Goal: Use online tool/utility: Utilize a website feature to perform a specific function

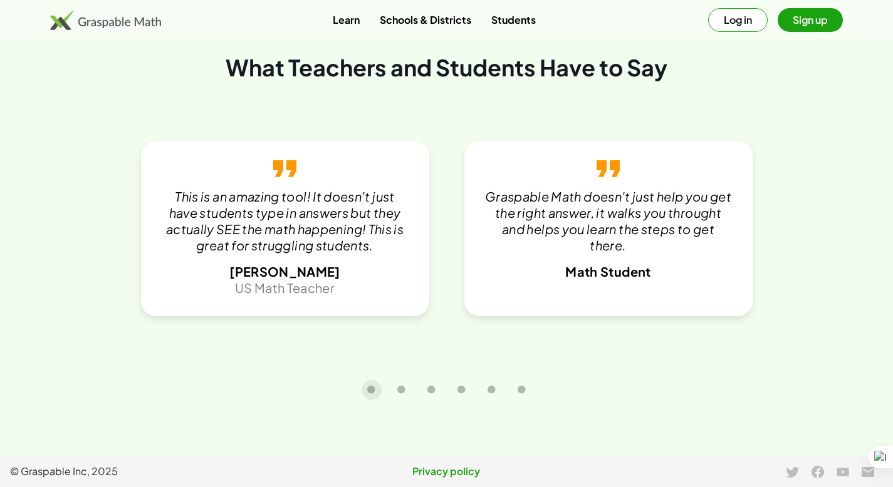
scroll to position [2680, 0]
click at [801, 24] on button "Sign up" at bounding box center [809, 20] width 65 height 24
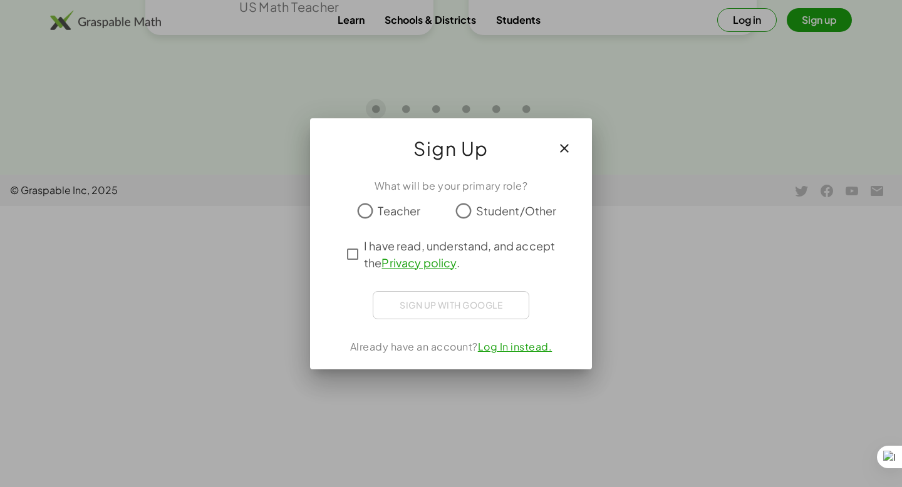
click at [391, 211] on span "Teacher" at bounding box center [399, 210] width 43 height 17
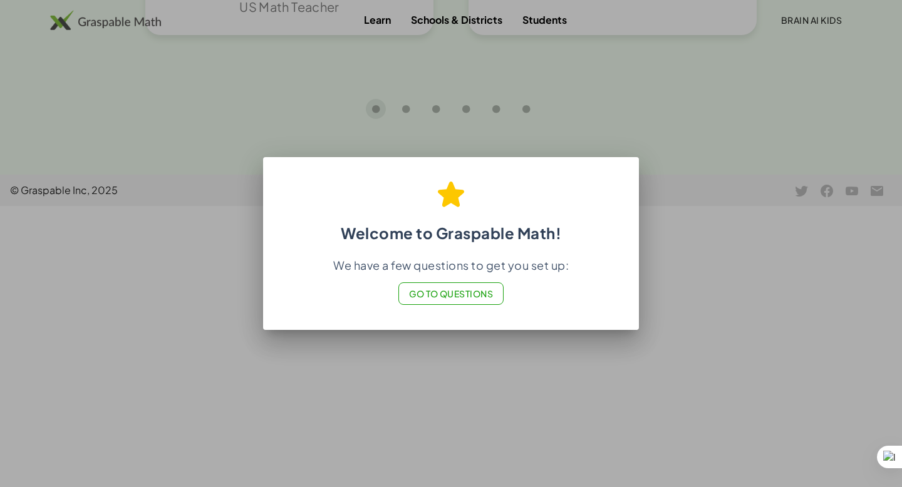
click at [465, 296] on span "Go to Questions" at bounding box center [451, 293] width 85 height 11
click at [737, 182] on div at bounding box center [451, 243] width 902 height 487
click at [764, 130] on div at bounding box center [451, 243] width 902 height 487
drag, startPoint x: 674, startPoint y: 350, endPoint x: 637, endPoint y: 332, distance: 41.2
click at [670, 348] on div at bounding box center [451, 243] width 902 height 487
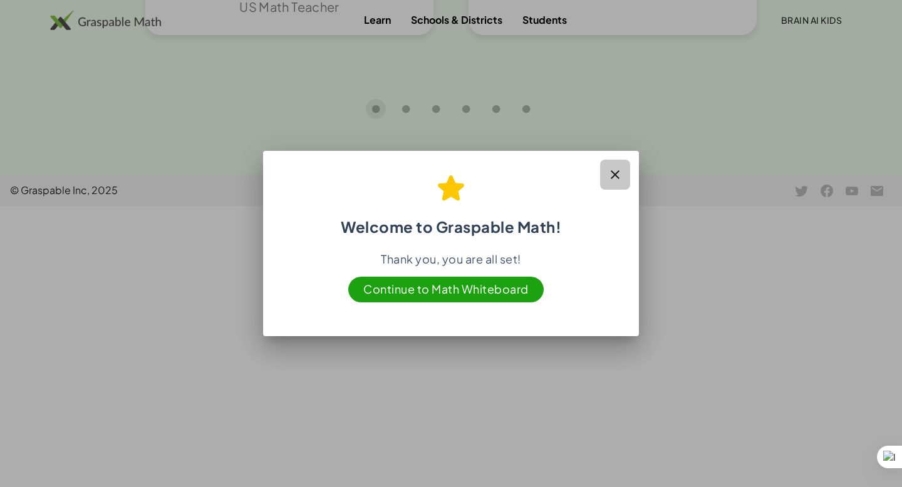
click at [610, 169] on icon "button" at bounding box center [615, 174] width 15 height 15
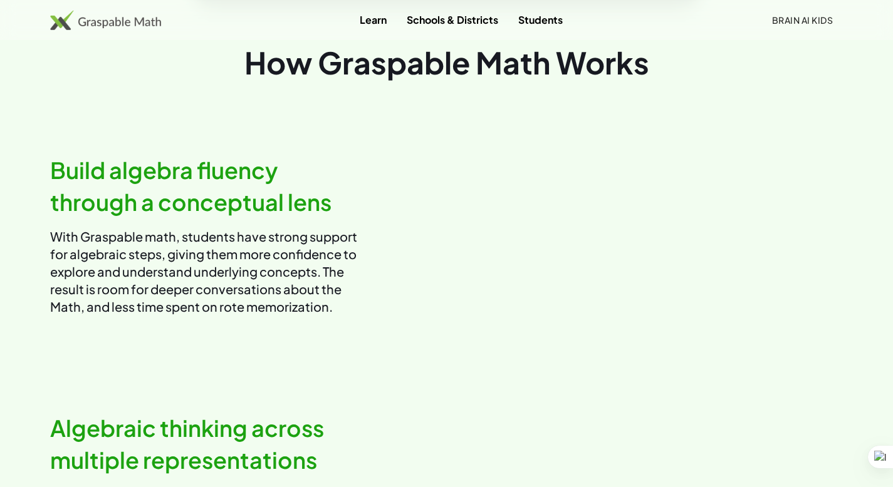
scroll to position [155, 0]
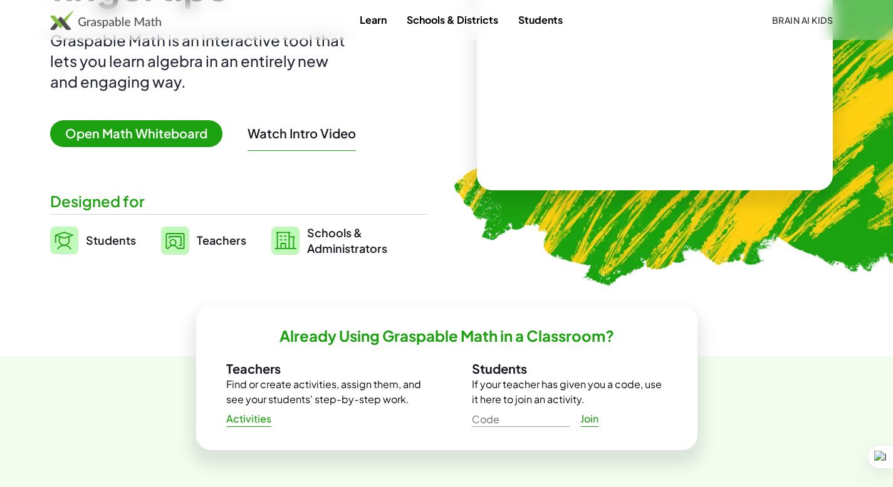
click at [806, 17] on span "Brain AI Kids" at bounding box center [801, 19] width 61 height 11
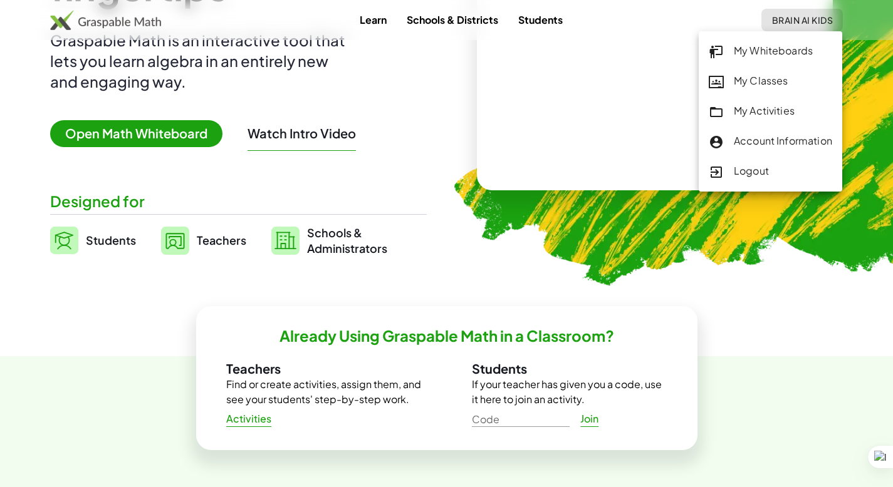
click at [761, 142] on div "Account Information" at bounding box center [769, 141] width 123 height 16
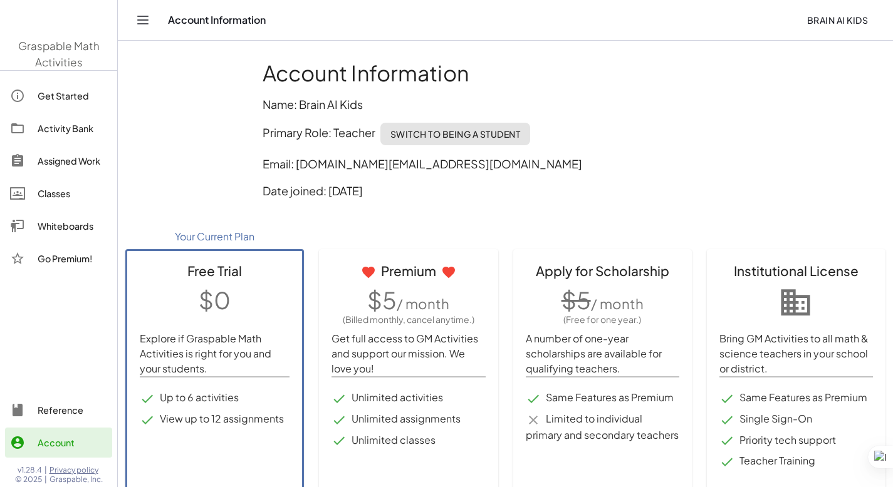
click at [790, 17] on div "Account Information" at bounding box center [482, 20] width 628 height 13
click at [671, 120] on div "Account Information Name: Brain AI Kids Primary Role: Teacher Switch to being a…" at bounding box center [505, 134] width 501 height 163
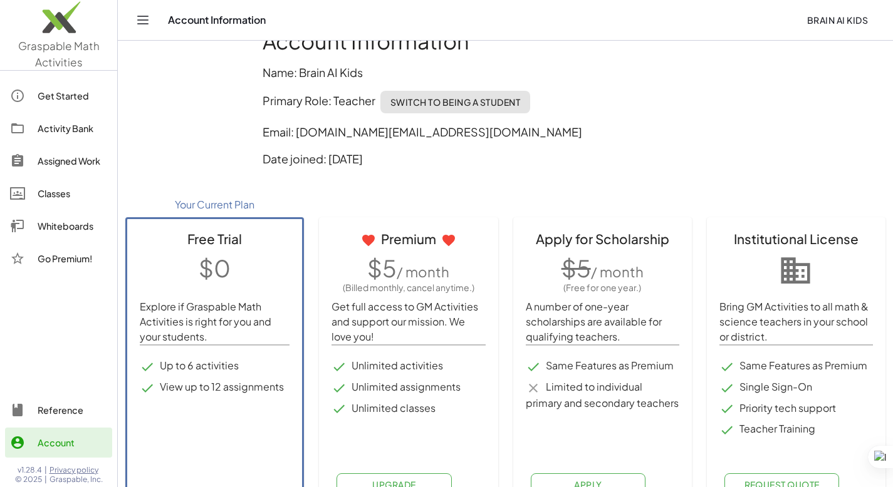
scroll to position [61, 0]
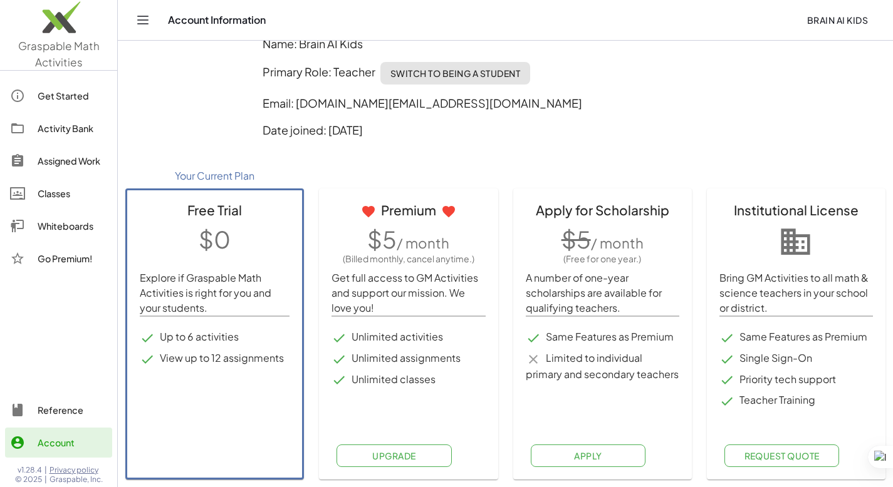
click at [768, 233] on p at bounding box center [795, 238] width 153 height 33
click at [595, 456] on span "Apply" at bounding box center [588, 455] width 28 height 11
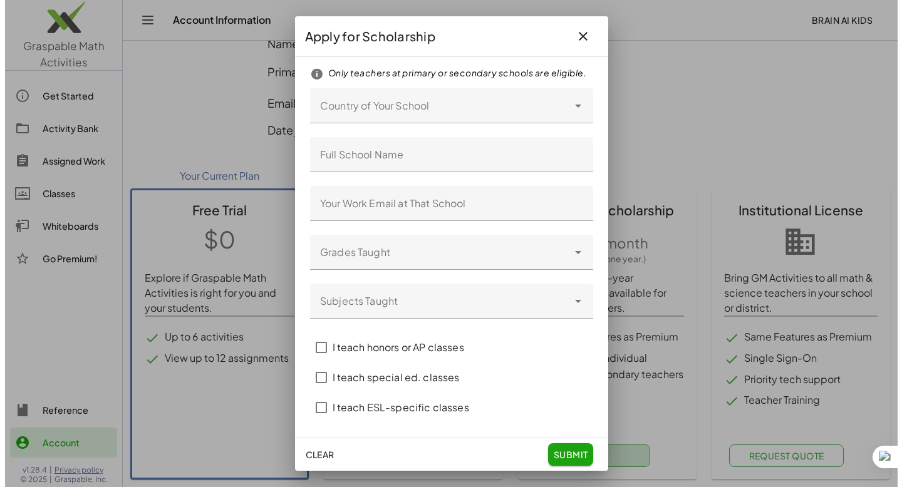
scroll to position [0, 0]
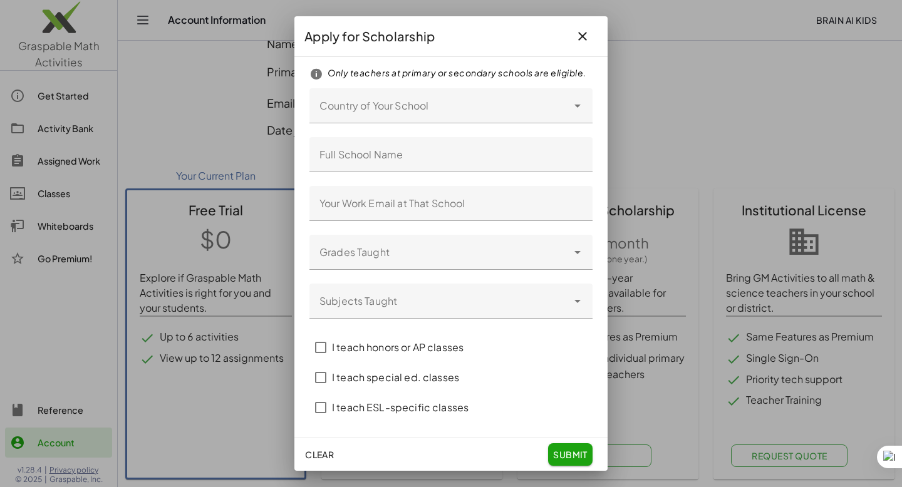
click at [582, 38] on icon "button" at bounding box center [582, 36] width 15 height 15
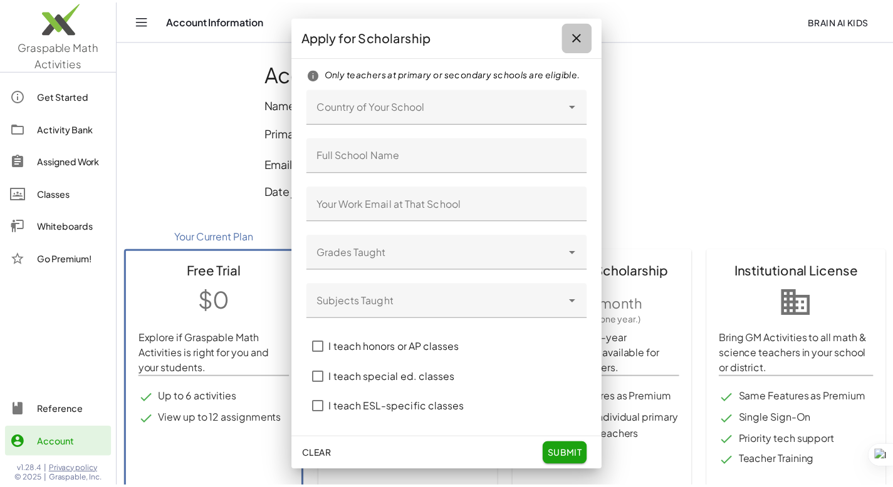
scroll to position [61, 0]
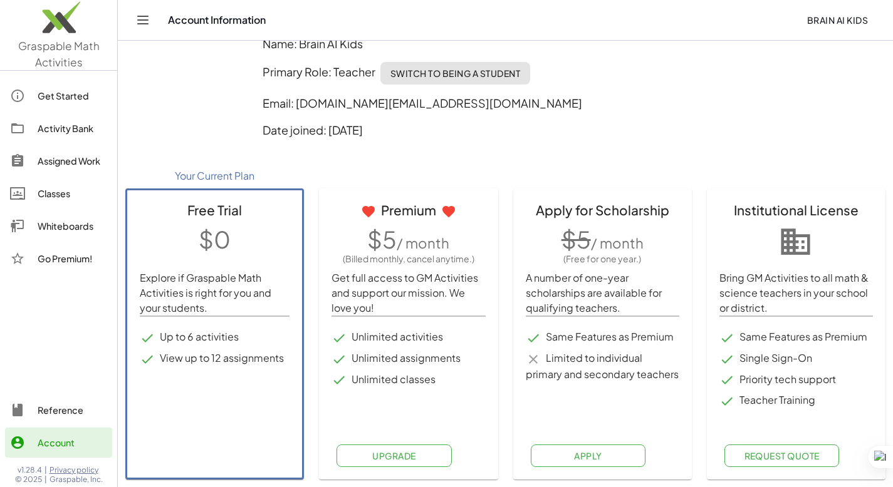
click at [199, 365] on li "View up to 12 assignments" at bounding box center [215, 359] width 150 height 16
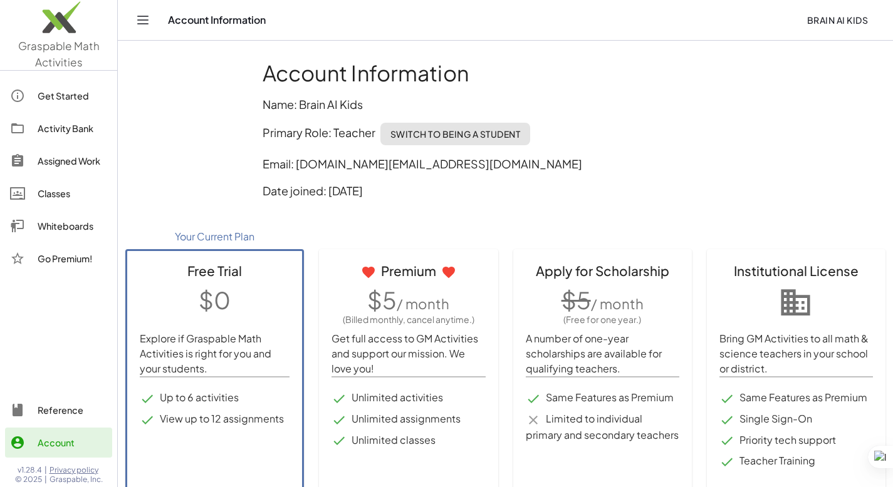
click at [53, 96] on div "Get Started" at bounding box center [73, 95] width 70 height 15
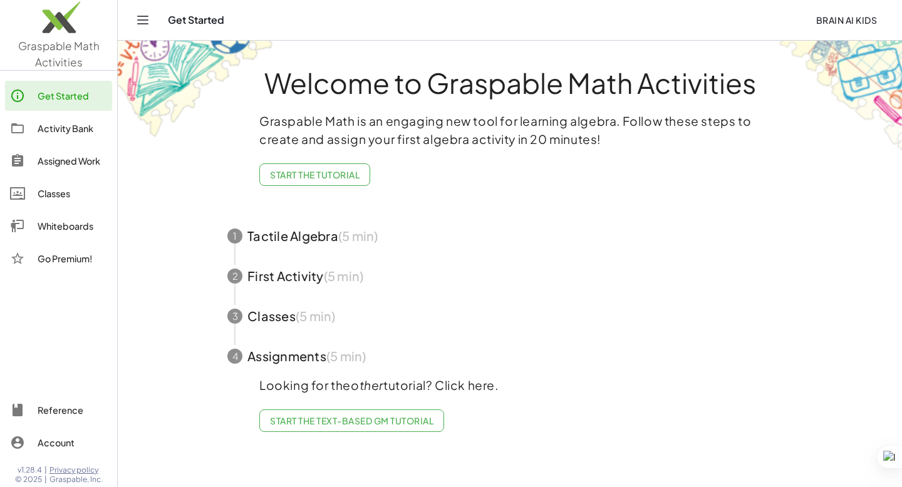
click at [355, 175] on span "Start the Tutorial" at bounding box center [315, 174] width 90 height 11
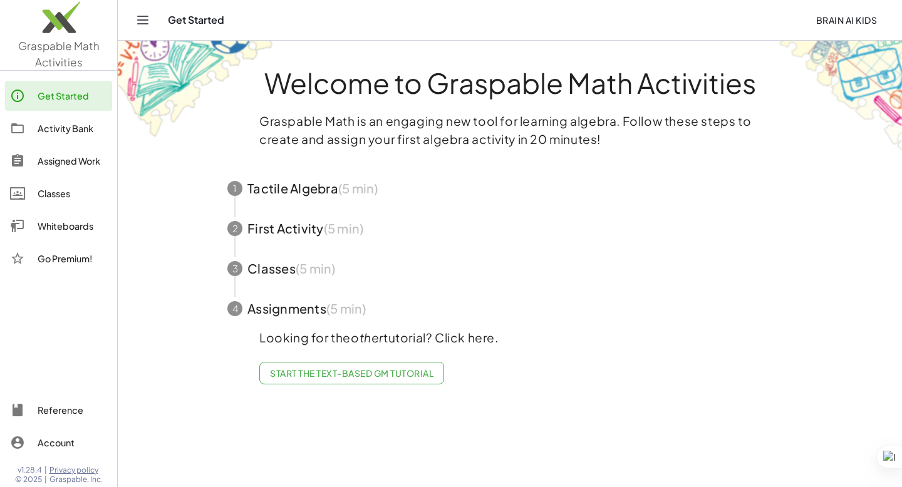
click at [459, 202] on span "button" at bounding box center [509, 188] width 595 height 40
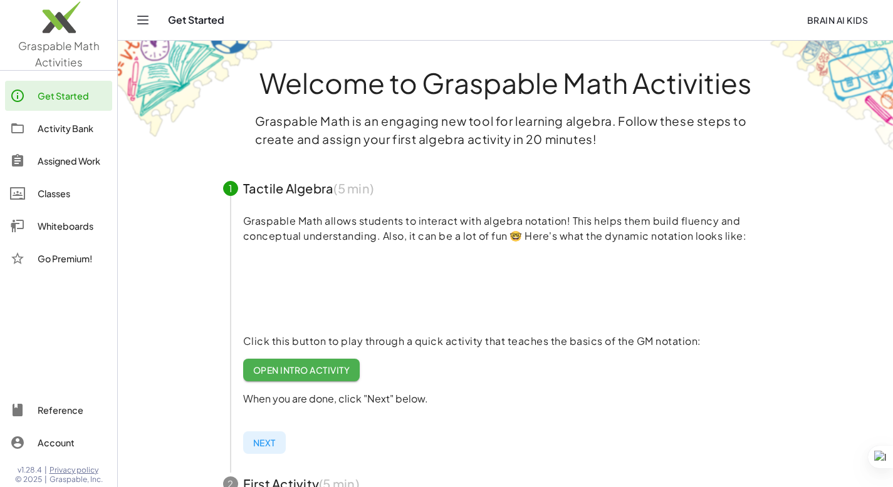
click at [294, 290] on video at bounding box center [337, 288] width 188 height 94
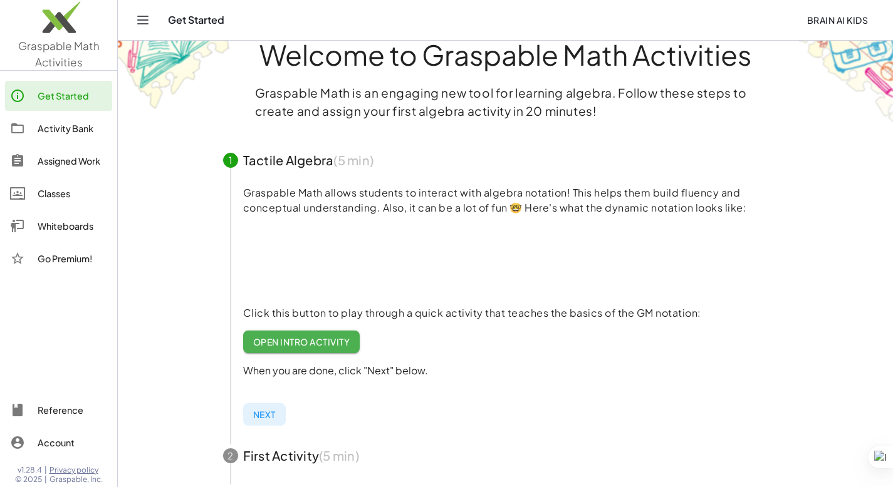
scroll to position [36, 0]
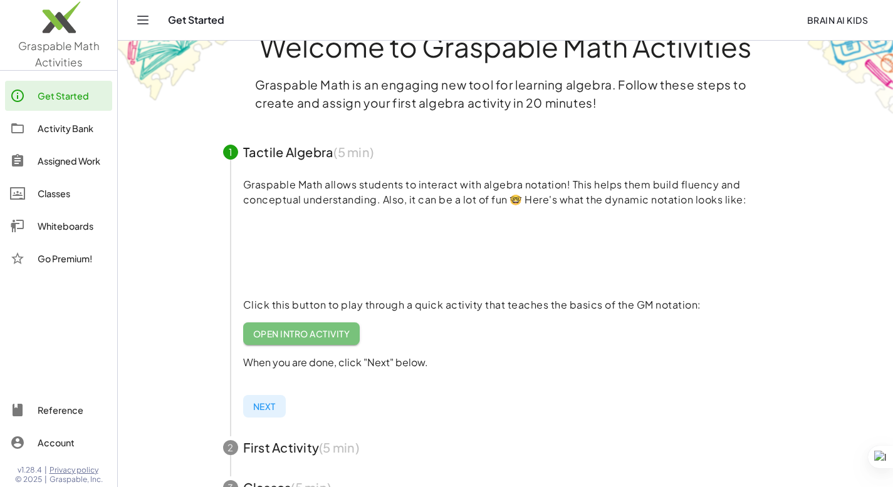
click at [349, 334] on span "Open Intro Activity" at bounding box center [301, 333] width 97 height 11
click at [65, 35] on img at bounding box center [58, 20] width 117 height 53
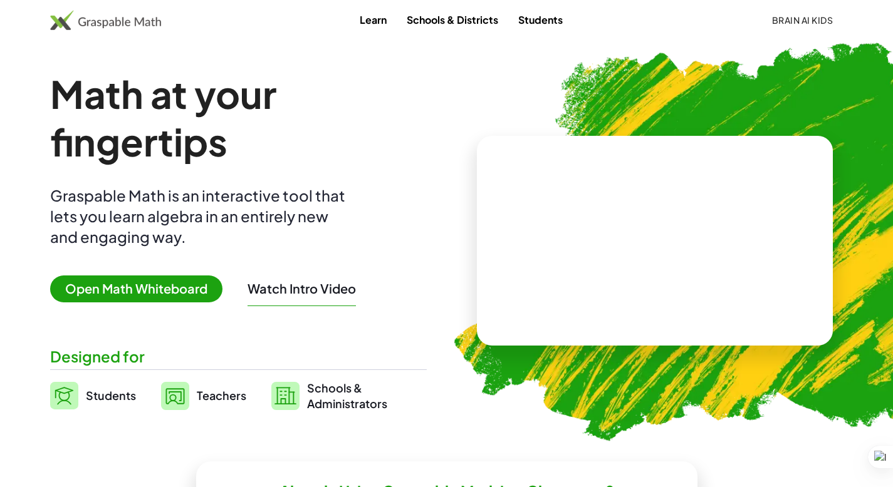
scroll to position [8, 0]
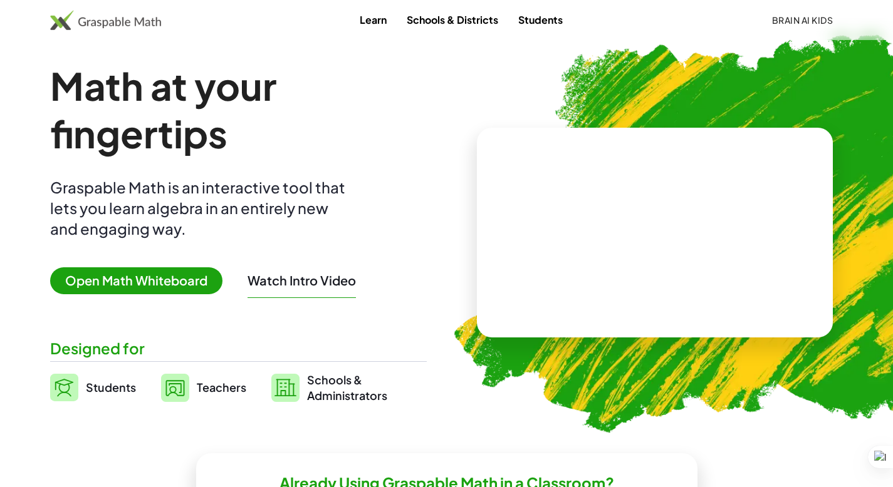
click at [176, 279] on span "Open Math Whiteboard" at bounding box center [136, 280] width 172 height 27
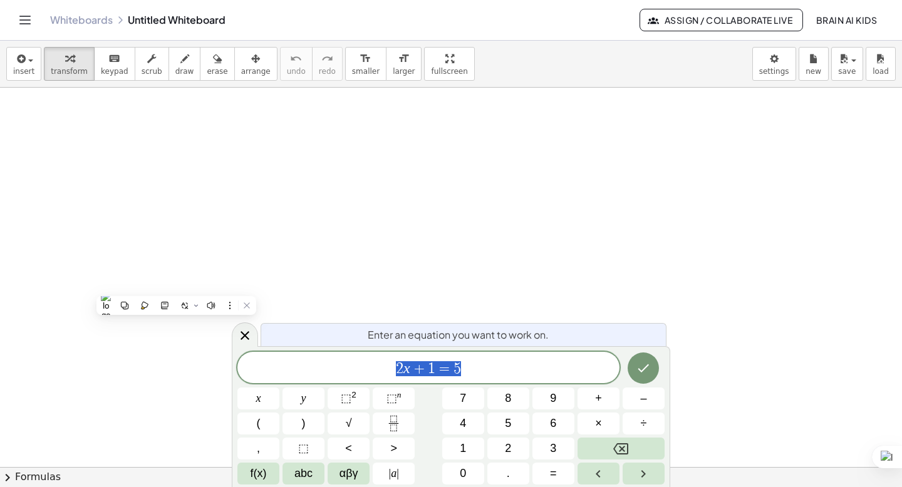
click at [532, 269] on div at bounding box center [451, 467] width 902 height 759
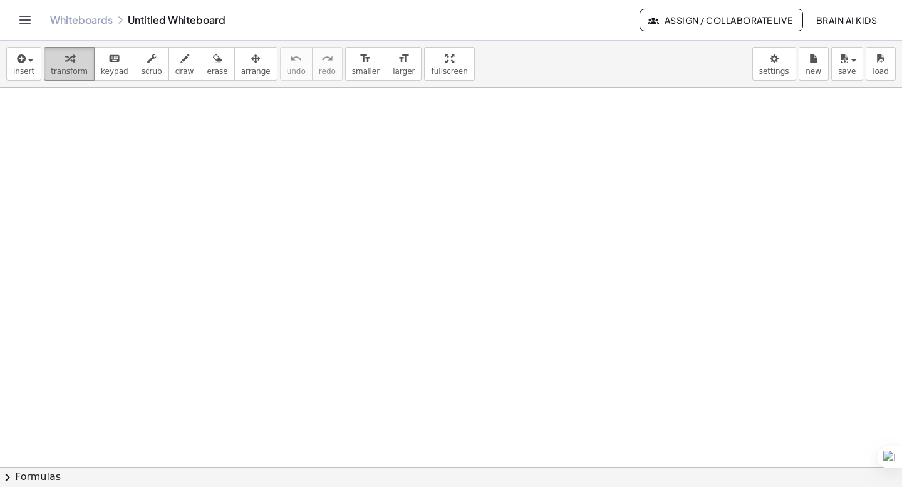
click at [65, 66] on icon "button" at bounding box center [69, 58] width 9 height 15
click at [32, 64] on div "button" at bounding box center [23, 58] width 21 height 15
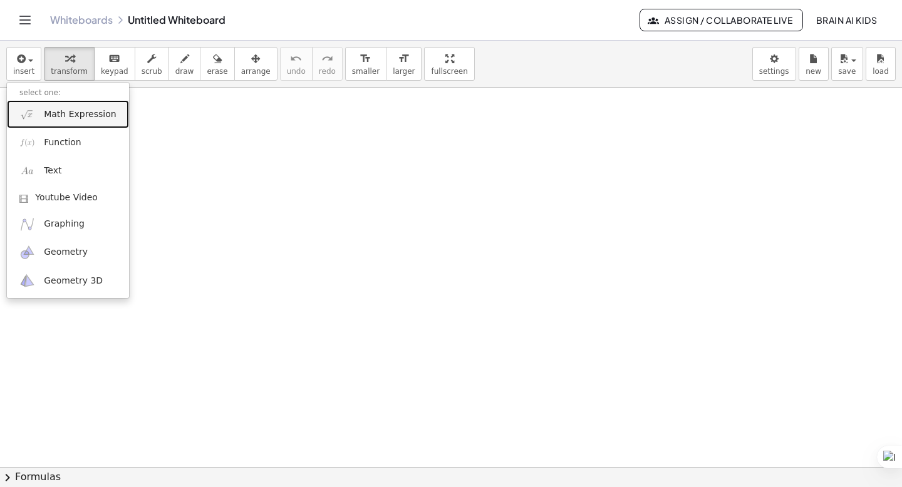
click at [74, 118] on span "Math Expression" at bounding box center [80, 114] width 72 height 13
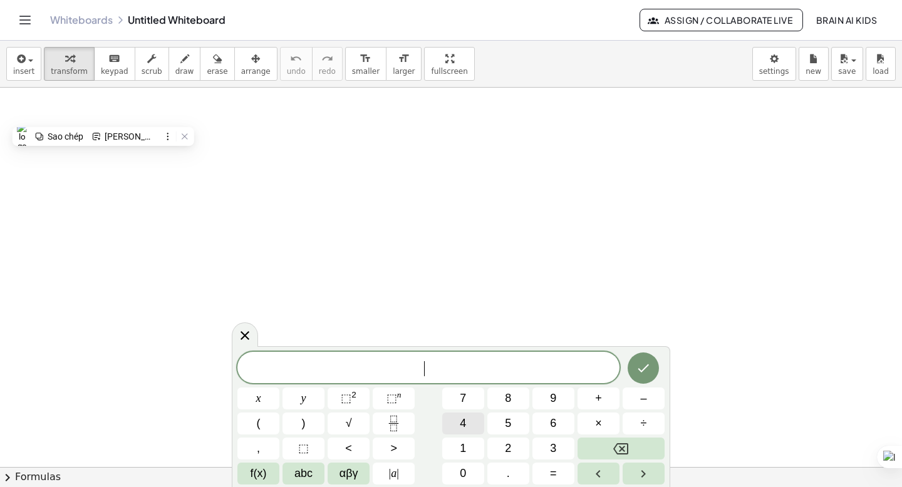
click at [460, 425] on span "4" at bounding box center [463, 423] width 6 height 17
click at [609, 405] on button "+" at bounding box center [599, 399] width 42 height 22
click at [464, 446] on span "1" at bounding box center [463, 448] width 6 height 17
click at [592, 402] on button "+" at bounding box center [599, 399] width 42 height 22
click at [510, 432] on span "5" at bounding box center [508, 423] width 6 height 17
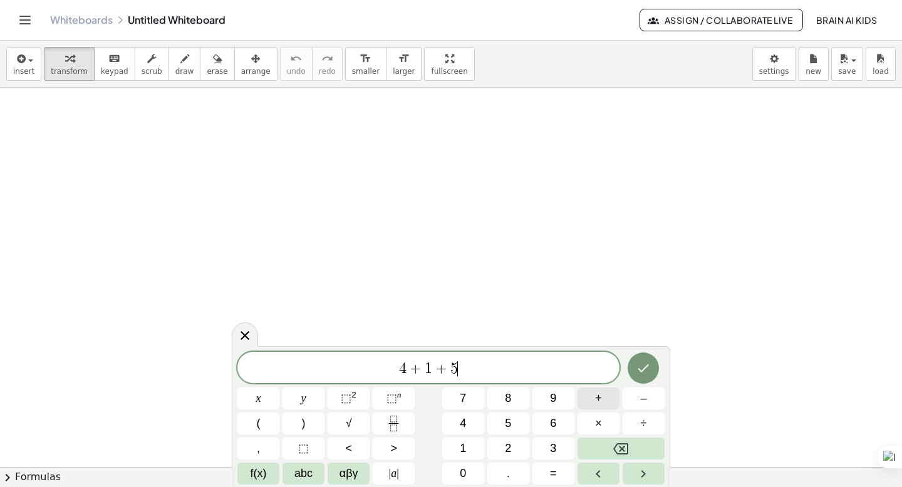
click at [589, 402] on button "+" at bounding box center [599, 399] width 42 height 22
click at [561, 432] on button "6" at bounding box center [553, 424] width 42 height 22
click at [566, 473] on button "=" at bounding box center [553, 474] width 42 height 22
click at [641, 371] on icon "Done" at bounding box center [643, 369] width 11 height 8
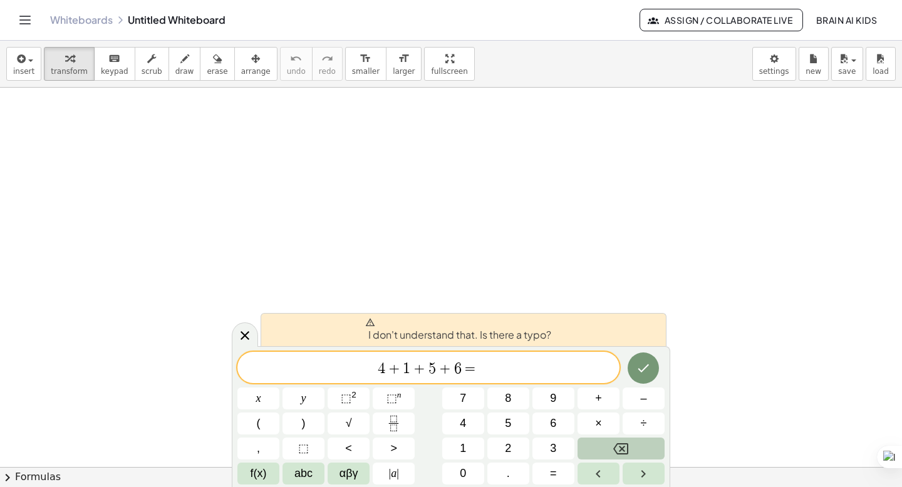
click at [612, 445] on button "Backspace" at bounding box center [621, 449] width 87 height 22
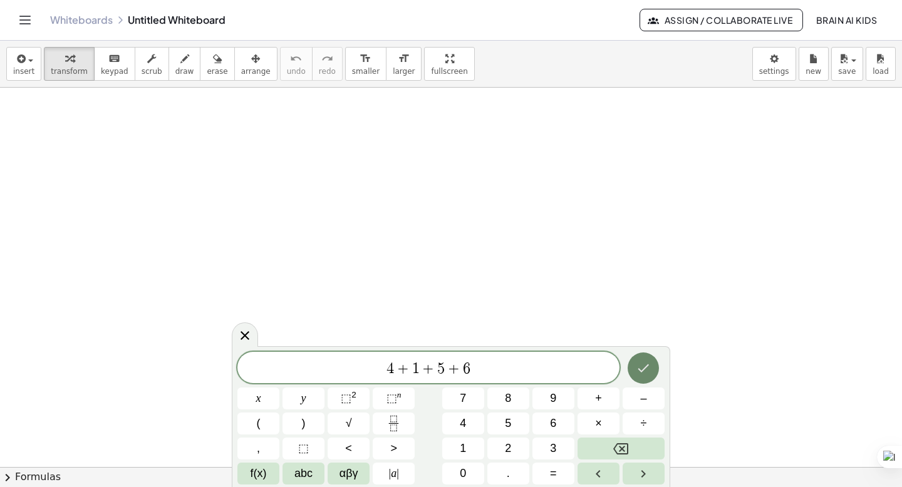
click at [645, 365] on icon "Done" at bounding box center [643, 368] width 15 height 15
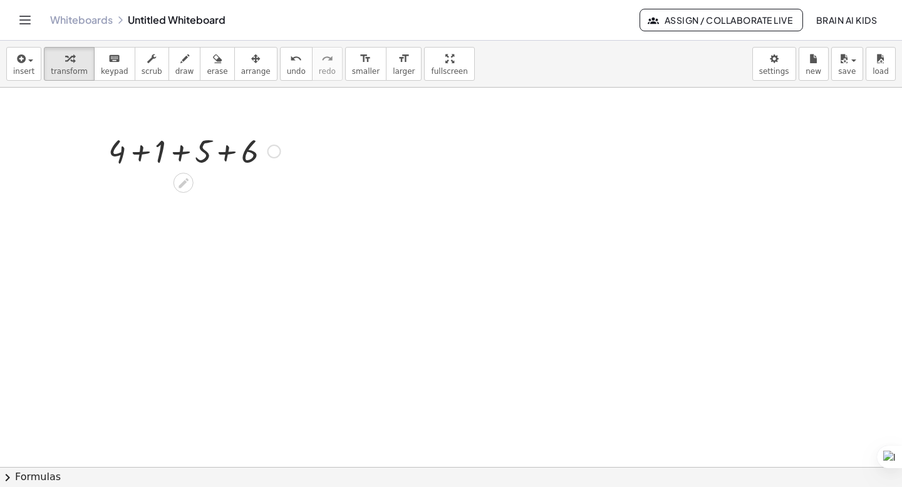
click at [276, 149] on div at bounding box center [274, 152] width 14 height 14
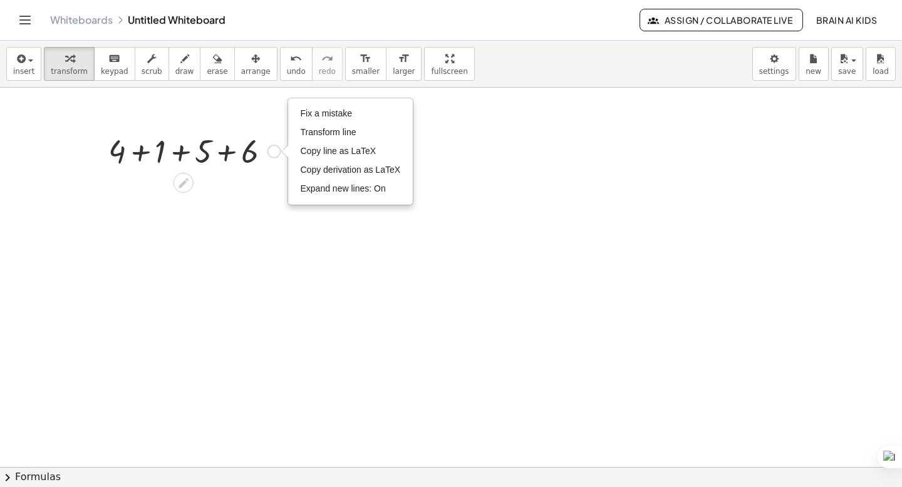
click at [265, 172] on div "+ 4 + 1 + 5 + 6 Fix a mistake Transform line Copy line as LaTeX Copy derivation…" at bounding box center [190, 150] width 200 height 49
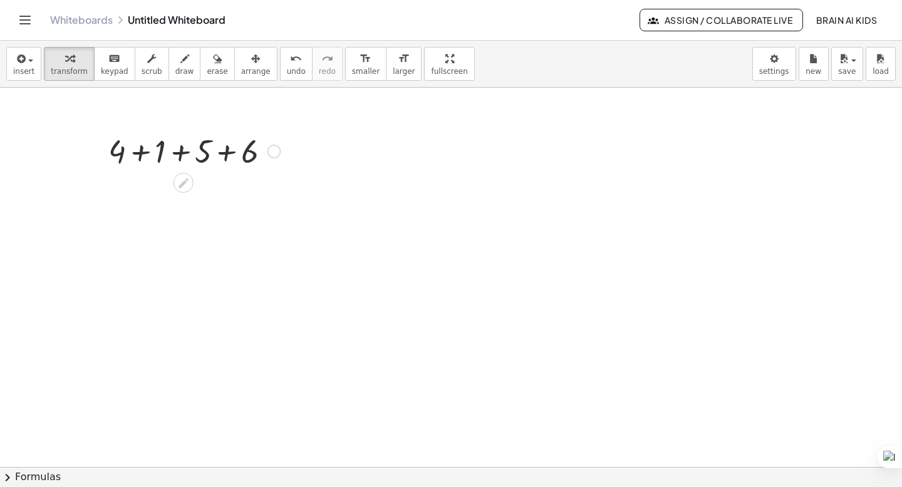
click at [224, 155] on div at bounding box center [194, 150] width 185 height 43
click at [199, 196] on div at bounding box center [194, 193] width 185 height 43
click at [161, 197] on div at bounding box center [194, 193] width 185 height 43
click at [231, 194] on div at bounding box center [229, 194] width 14 height 14
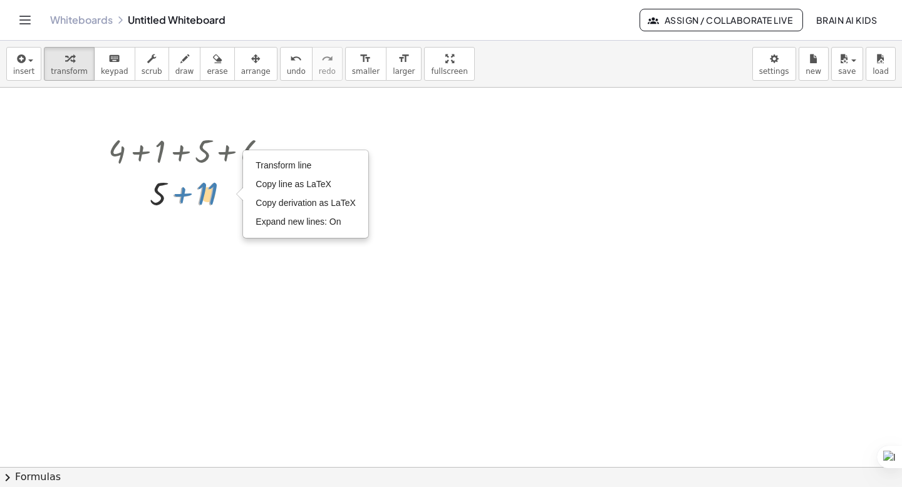
click at [195, 195] on div at bounding box center [194, 193] width 185 height 43
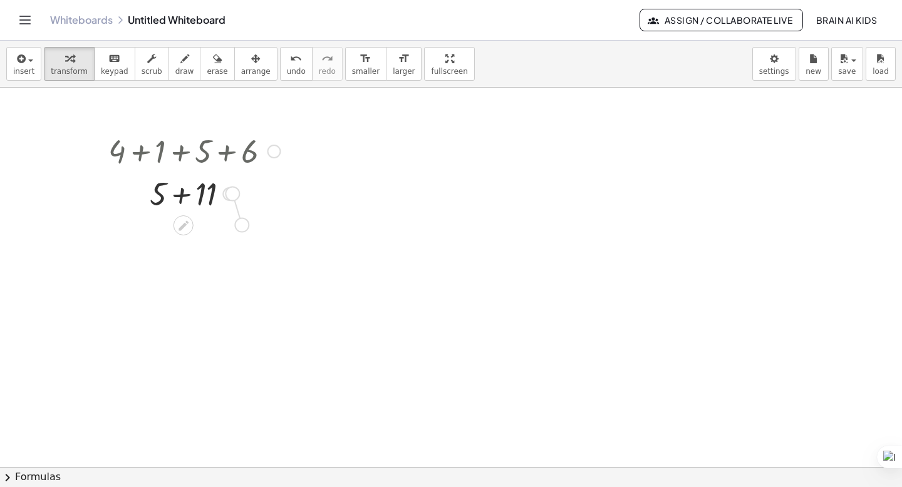
drag, startPoint x: 227, startPoint y: 195, endPoint x: 241, endPoint y: 232, distance: 39.2
click at [241, 232] on div "+ 4 + 1 + 5 + 6 + 4 + 1 + 11 + + 11 5 Fix a mistake Transform line Copy line as…" at bounding box center [451, 467] width 902 height 759
drag, startPoint x: 234, startPoint y: 228, endPoint x: 238, endPoint y: 257, distance: 29.1
click at [238, 257] on div "+ 4 + 1 + 5 + 6 + 4 + 1 + 11 + + 11 5 Fix a mistake Transform line Copy line as…" at bounding box center [451, 467] width 902 height 759
drag, startPoint x: 207, startPoint y: 189, endPoint x: 329, endPoint y: 179, distance: 122.6
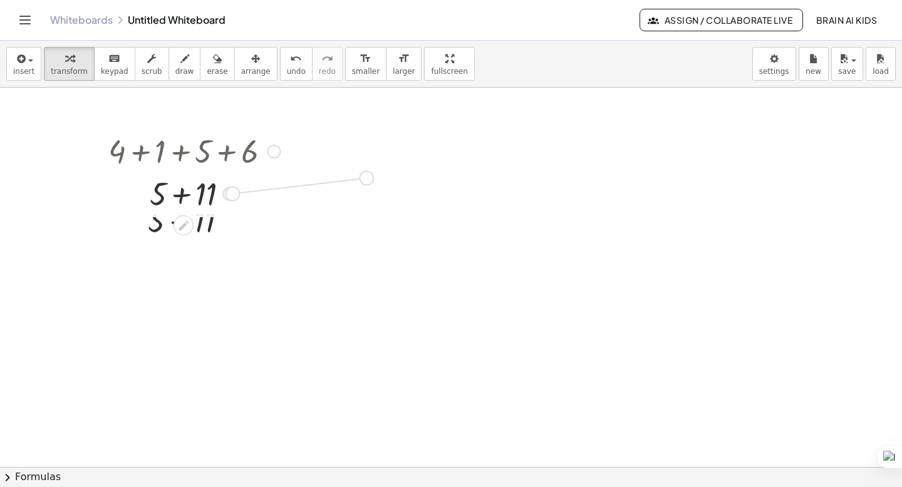
drag, startPoint x: 227, startPoint y: 194, endPoint x: 366, endPoint y: 177, distance: 140.2
click at [366, 177] on div "+ 4 + 1 + 5 + 6 + 4 + 1 + 11 + + 11 5 Fix a mistake Transform line Copy line as…" at bounding box center [451, 467] width 902 height 759
drag, startPoint x: 271, startPoint y: 155, endPoint x: 350, endPoint y: 172, distance: 80.6
click at [358, 170] on div at bounding box center [351, 184] width 19 height 49
drag, startPoint x: 187, startPoint y: 190, endPoint x: 177, endPoint y: 190, distance: 10.6
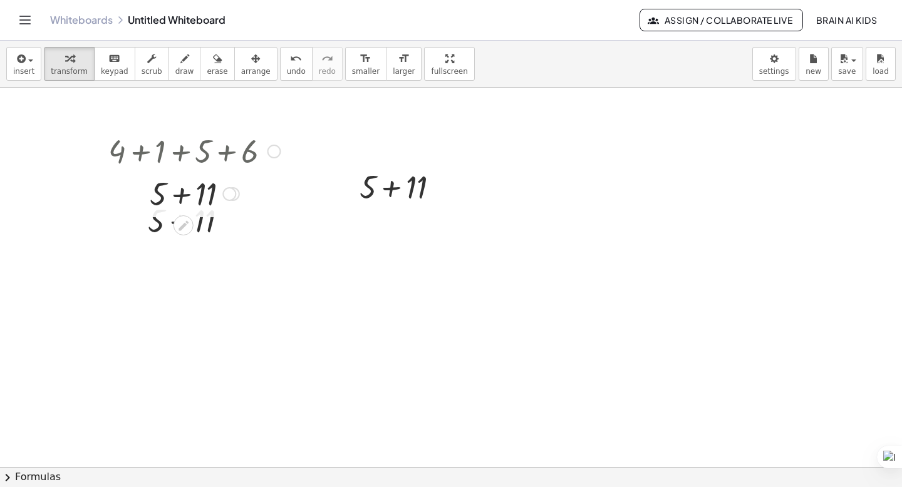
click at [187, 190] on div at bounding box center [194, 193] width 185 height 43
click at [158, 214] on div "+ 4 + 1 + 5 + 6 + 4 + 1 + 11 + 5 + 11 16 Fix a mistake Transform line Copy line…" at bounding box center [190, 171] width 200 height 91
click at [165, 185] on div at bounding box center [194, 192] width 185 height 41
drag, startPoint x: 182, startPoint y: 220, endPoint x: 281, endPoint y: 215, distance: 99.1
click at [328, 293] on div at bounding box center [451, 467] width 902 height 759
